Goal: Complete application form: Fill out and submit a form for a specific purpose

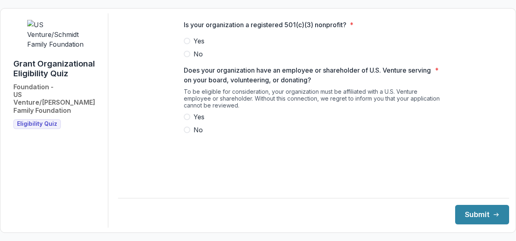
click at [186, 44] on span at bounding box center [187, 41] width 6 height 6
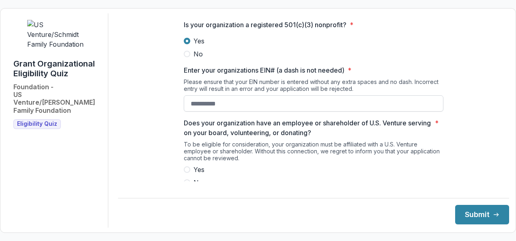
click at [210, 112] on input "Enter your organizations EIN# (a dash is not needed) *" at bounding box center [314, 103] width 260 height 16
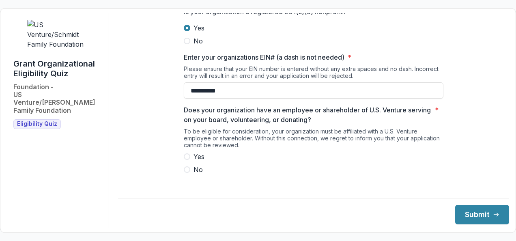
scroll to position [18, 0]
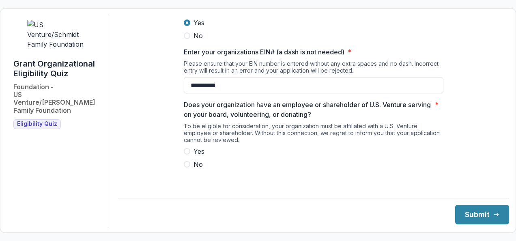
type input "**********"
click at [185, 168] on span at bounding box center [187, 164] width 6 height 6
click at [467, 217] on button "Submit" at bounding box center [483, 214] width 54 height 19
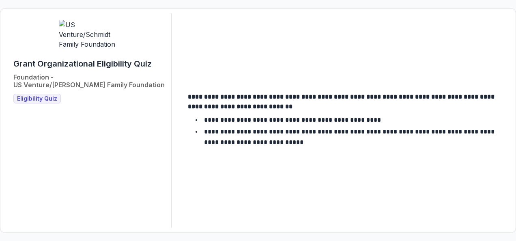
click at [33, 95] on span "Eligibility Quiz" at bounding box center [37, 98] width 40 height 7
